Goal: Navigation & Orientation: Find specific page/section

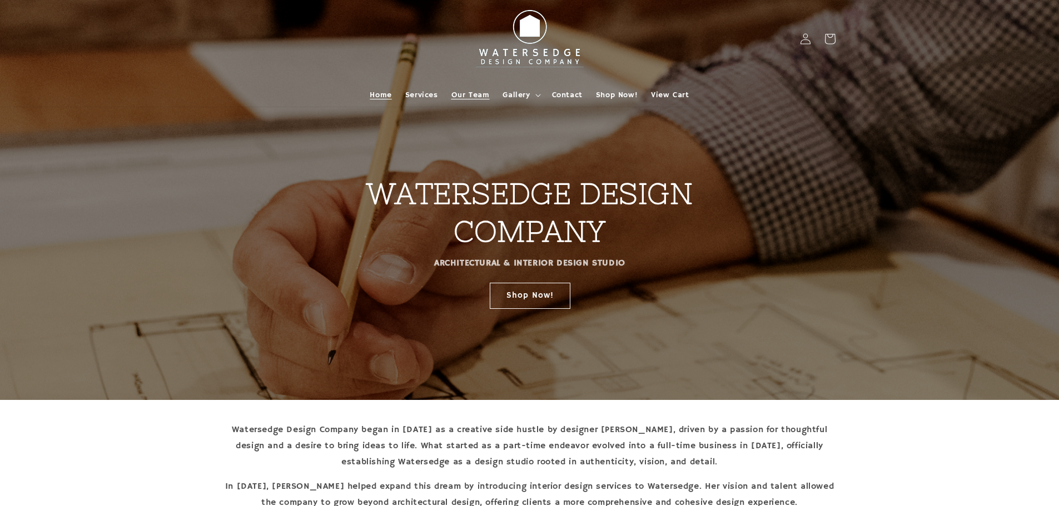
click at [471, 93] on span "Our Team" at bounding box center [470, 95] width 38 height 10
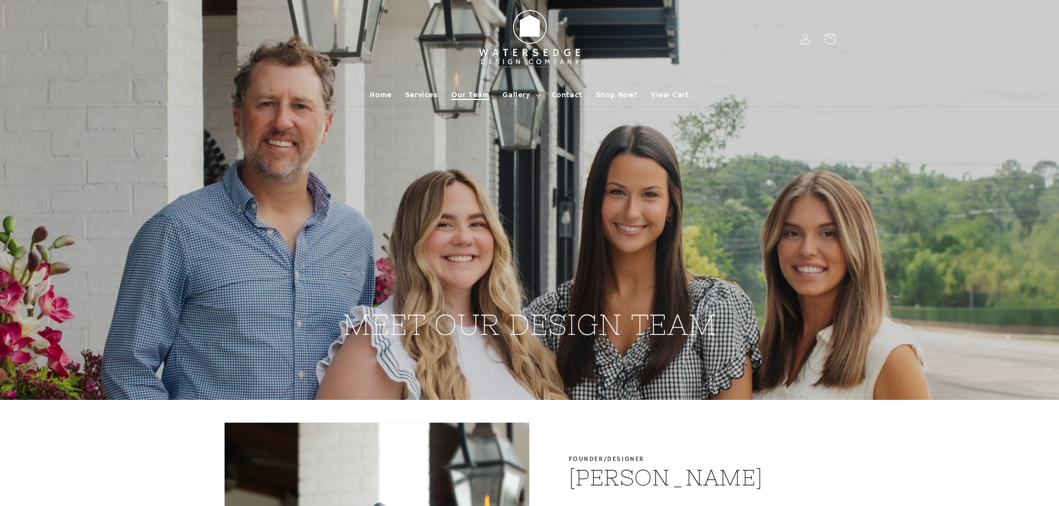
drag, startPoint x: 461, startPoint y: 273, endPoint x: 472, endPoint y: 104, distance: 169.9
click at [434, 97] on span "Services" at bounding box center [421, 95] width 33 height 10
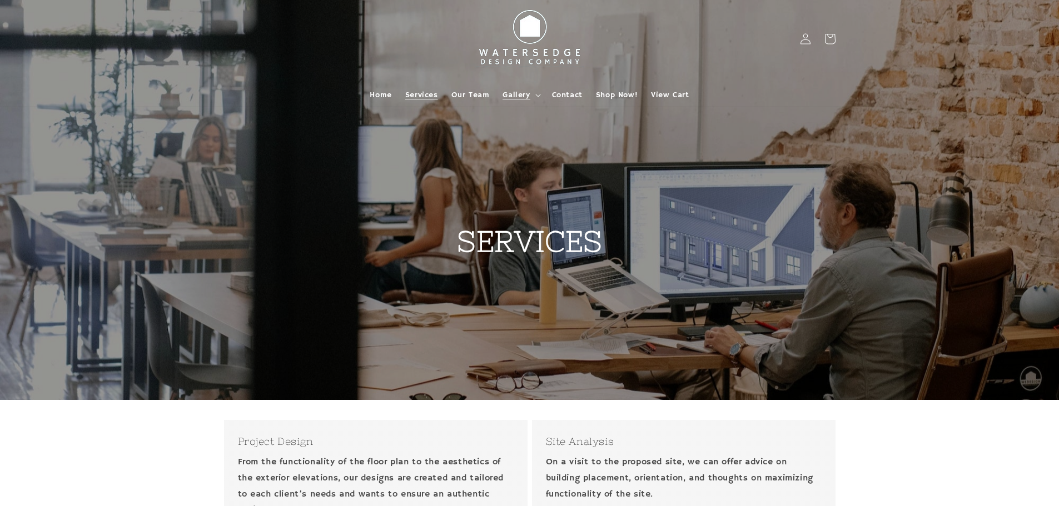
click at [510, 93] on span "Gallery" at bounding box center [516, 95] width 27 height 10
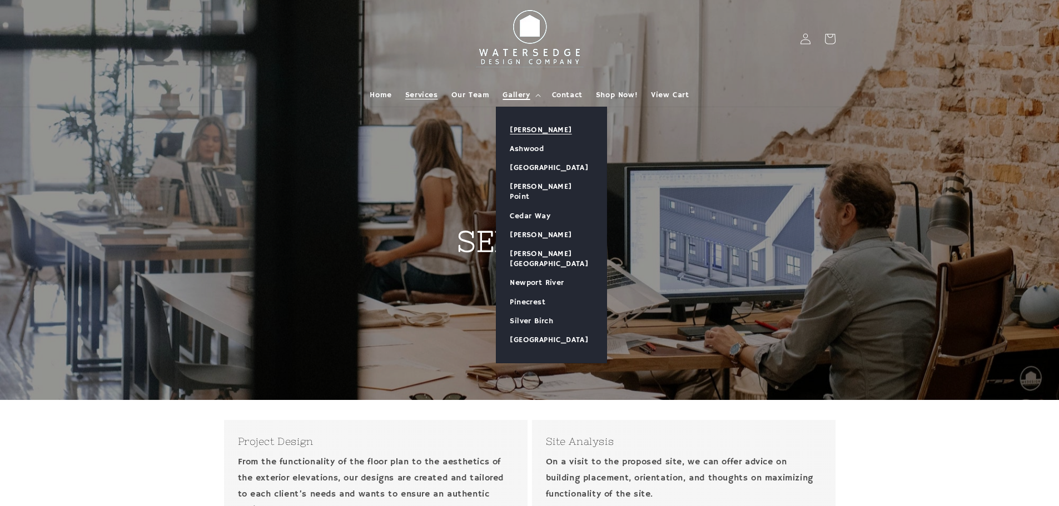
click at [519, 126] on link "[PERSON_NAME]" at bounding box center [551, 130] width 110 height 19
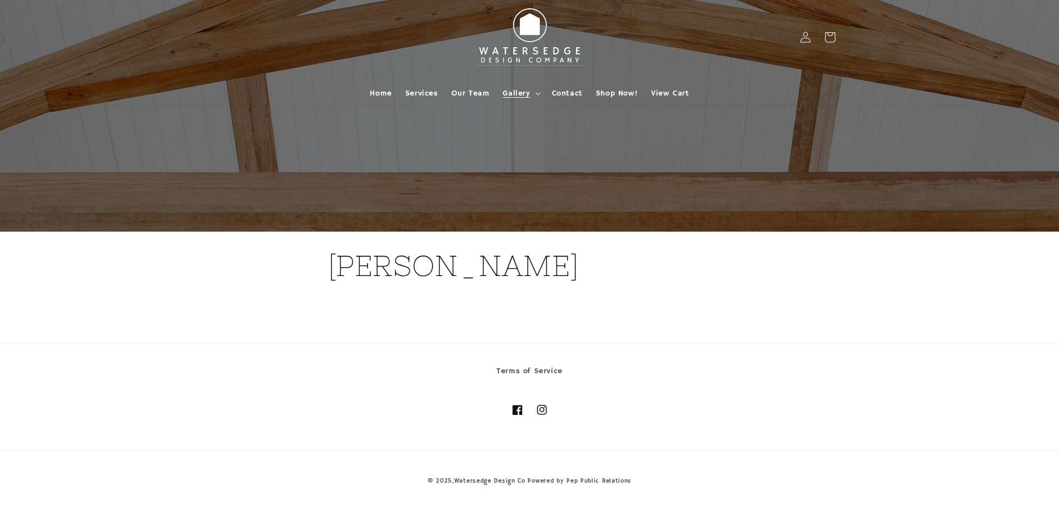
scroll to position [2, 0]
click at [529, 93] on span "Gallery" at bounding box center [516, 93] width 27 height 10
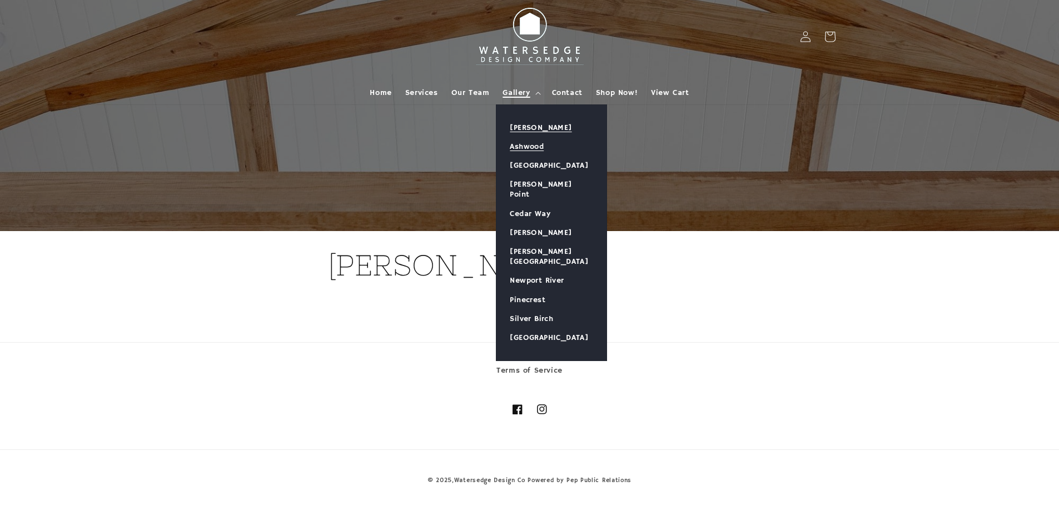
click at [529, 147] on link "Ashwood" at bounding box center [551, 146] width 110 height 19
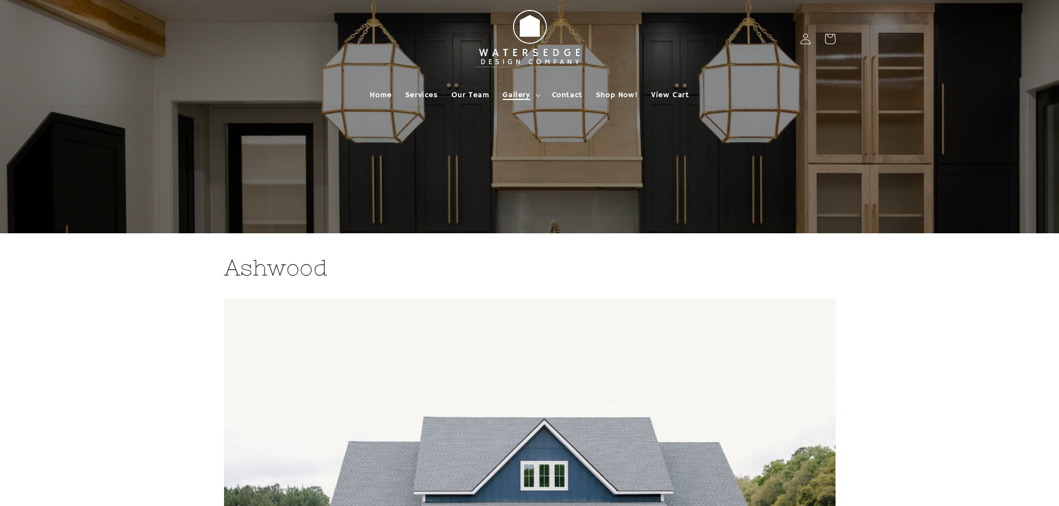
click at [531, 92] on summary "Gallery" at bounding box center [520, 94] width 49 height 23
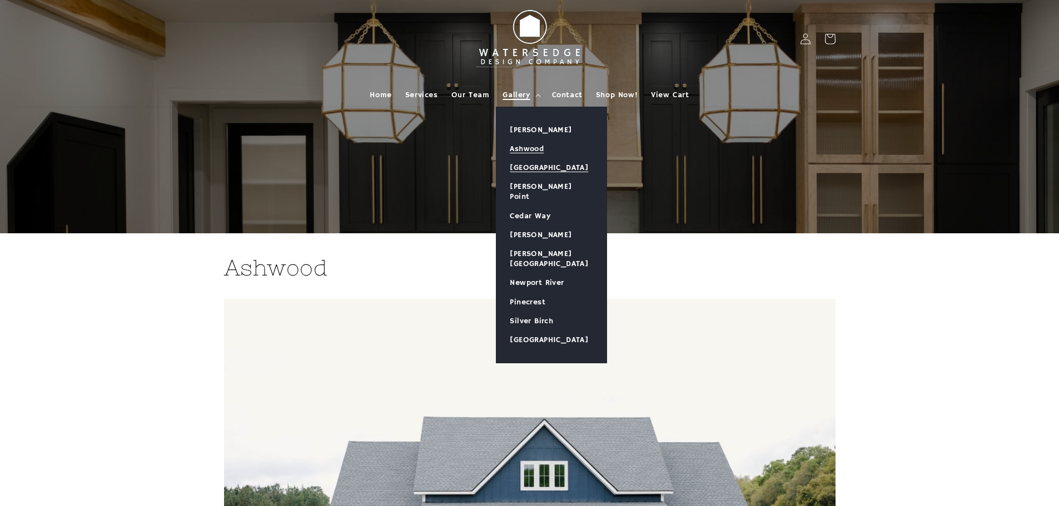
click at [536, 163] on link "[GEOGRAPHIC_DATA]" at bounding box center [551, 167] width 110 height 19
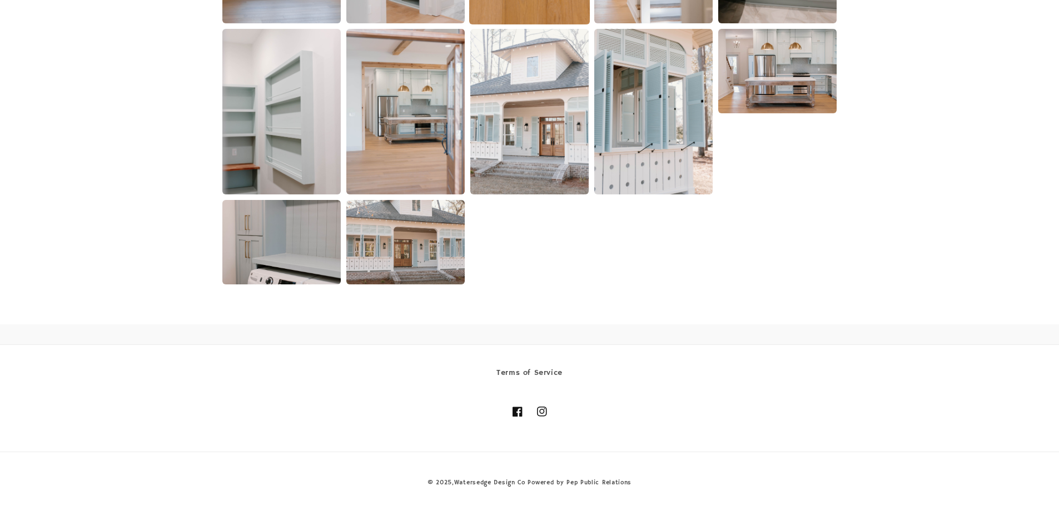
scroll to position [2305, 0]
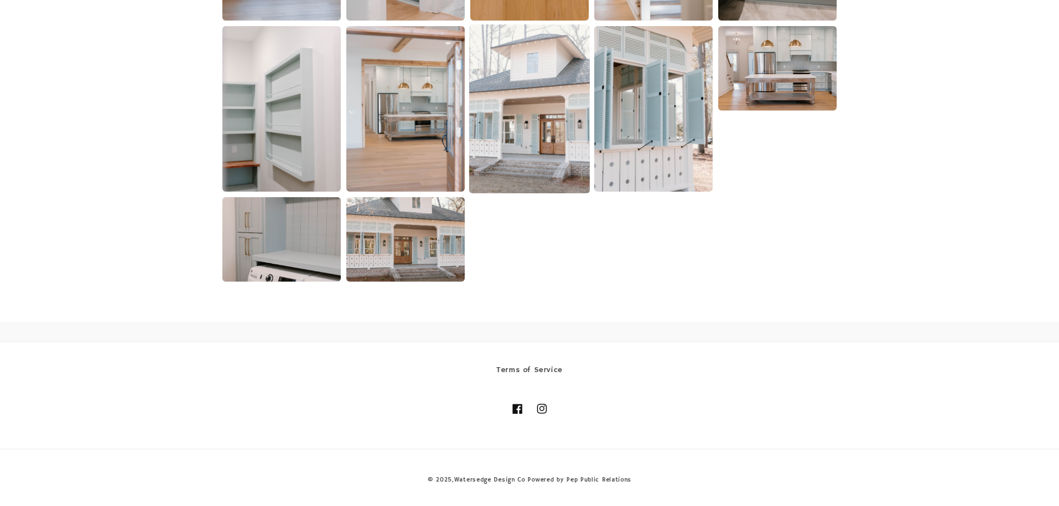
click at [540, 143] on img at bounding box center [529, 108] width 121 height 169
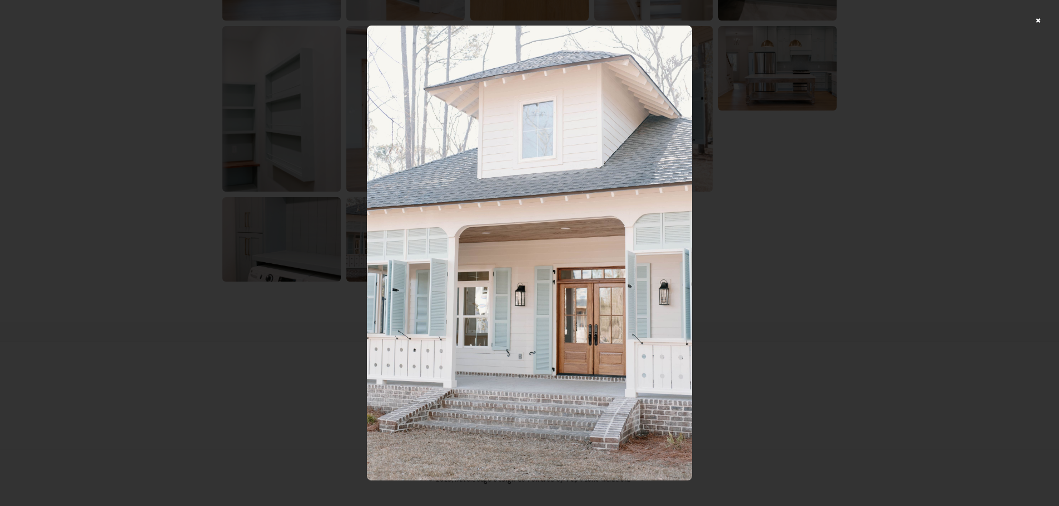
click at [1047, 17] on div at bounding box center [529, 253] width 1059 height 506
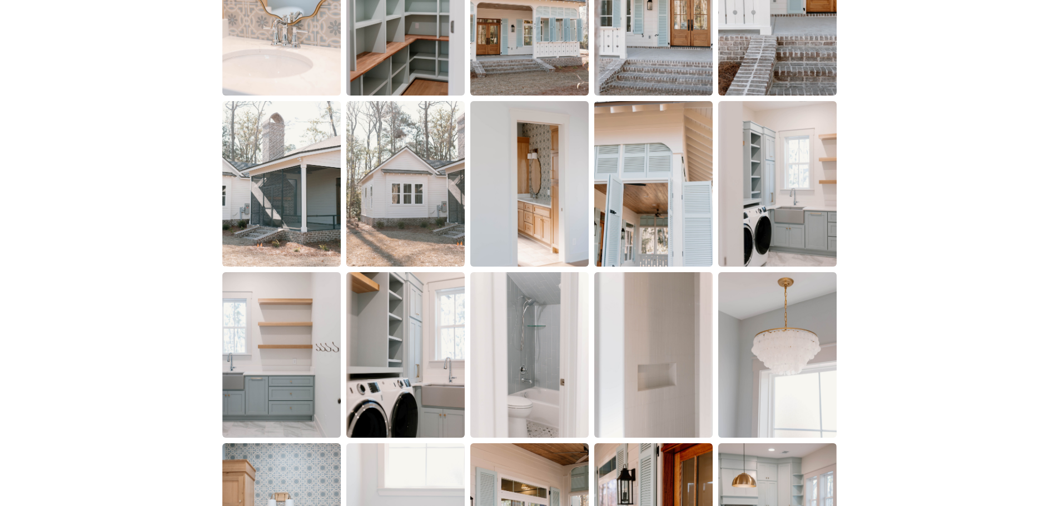
scroll to position [0, 0]
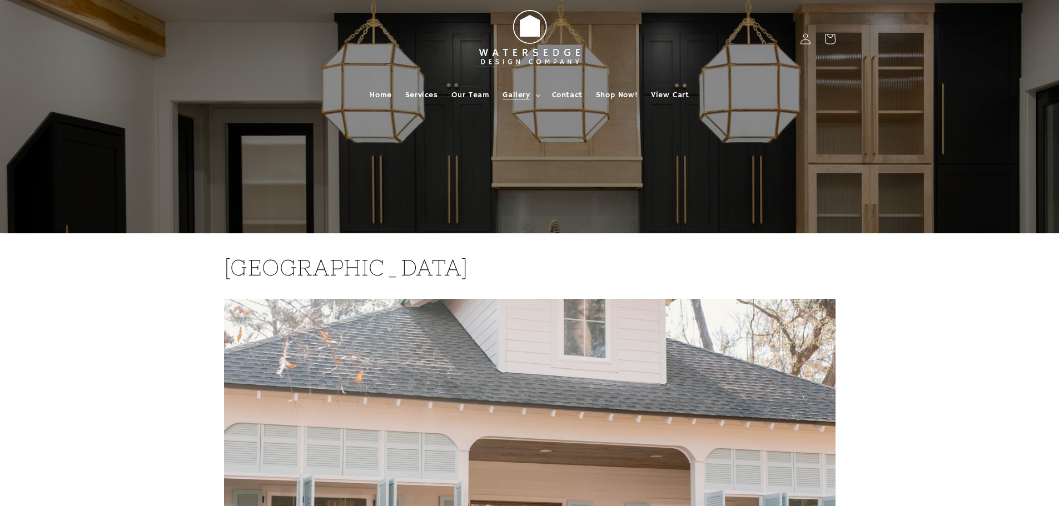
drag, startPoint x: 777, startPoint y: 125, endPoint x: 780, endPoint y: 59, distance: 65.7
click at [464, 93] on span "Our Team" at bounding box center [470, 95] width 38 height 10
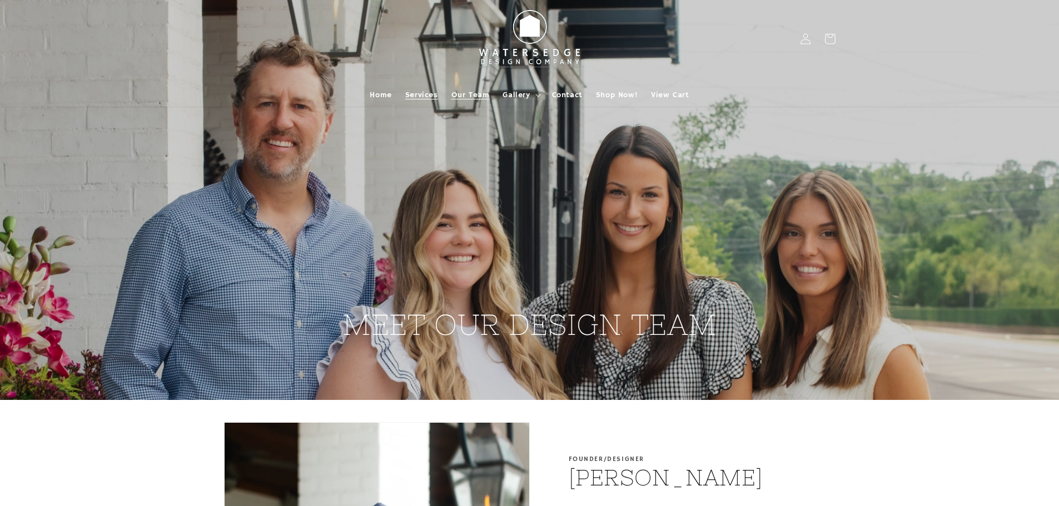
click at [425, 96] on span "Services" at bounding box center [421, 95] width 33 height 10
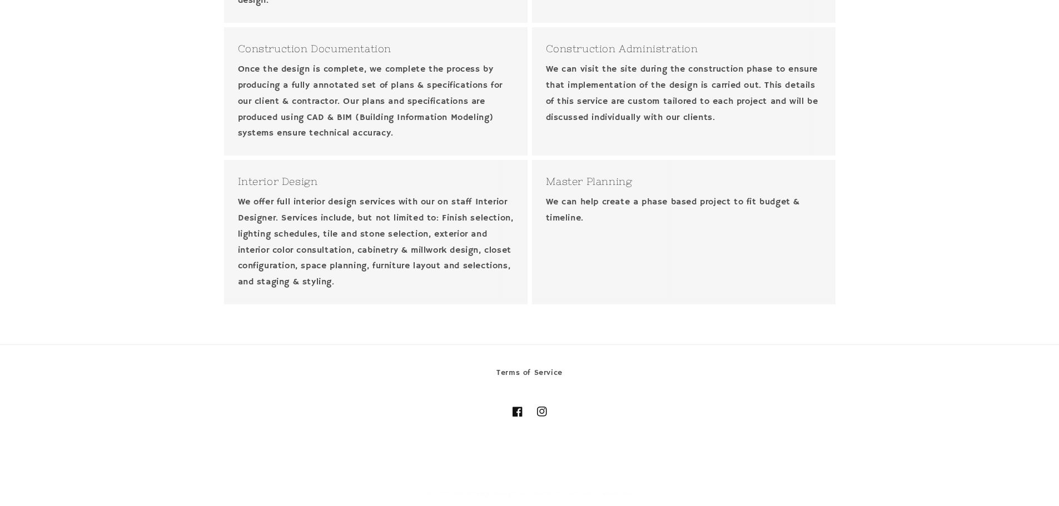
scroll to position [513, 0]
click at [542, 412] on icon at bounding box center [541, 409] width 11 height 11
